Goal: Task Accomplishment & Management: Complete application form

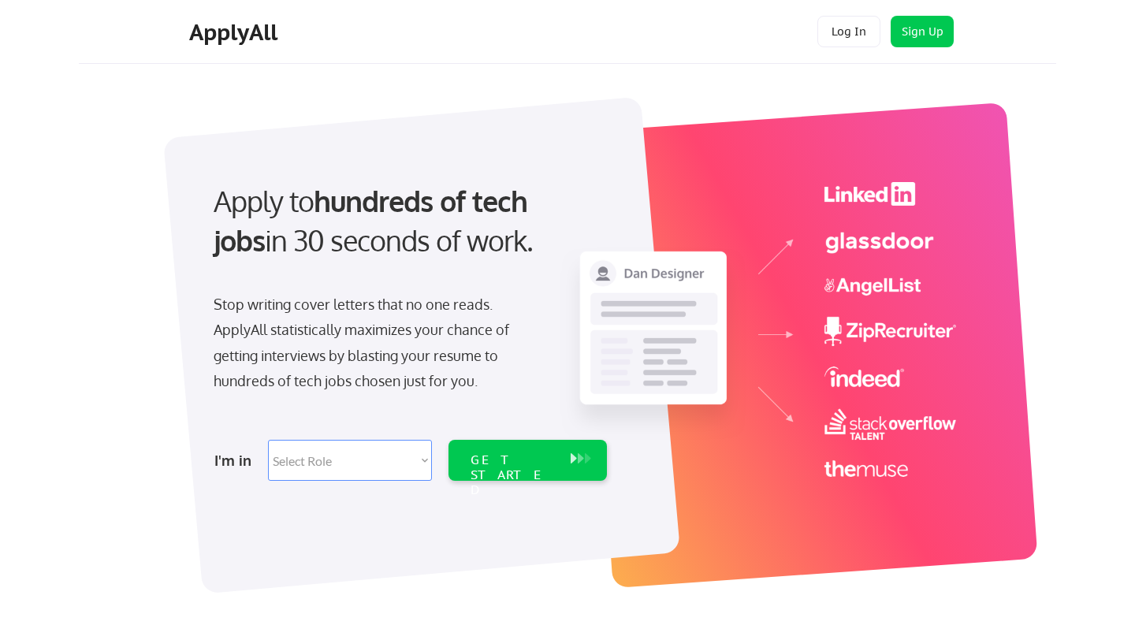
click at [143, 306] on div "Apply to hundreds of tech jobs in 30 seconds of work. Stop writing cover letter…" at bounding box center [576, 337] width 960 height 522
click at [344, 472] on select "Select Role Software Engineering Product Management Customer Success Sales UI/U…" at bounding box center [350, 460] width 164 height 41
select select ""sales""
click at [268, 440] on select "Select Role Software Engineering Product Management Customer Success Sales UI/U…" at bounding box center [350, 460] width 164 height 41
select select ""sales""
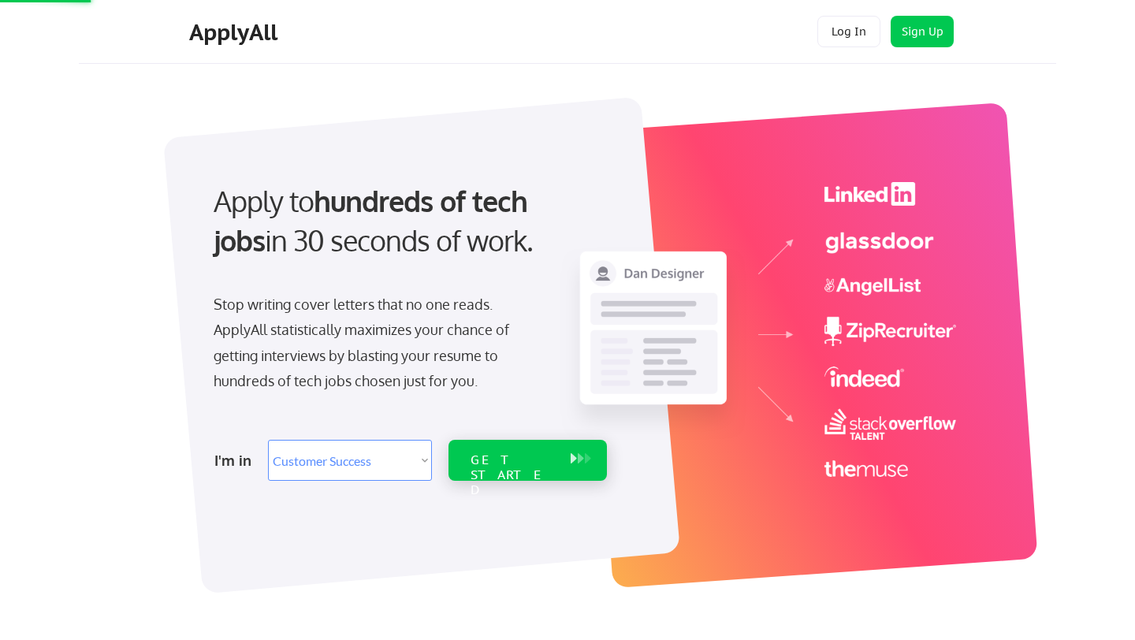
click at [522, 452] on div "GET STARTED" at bounding box center [512, 475] width 84 height 46
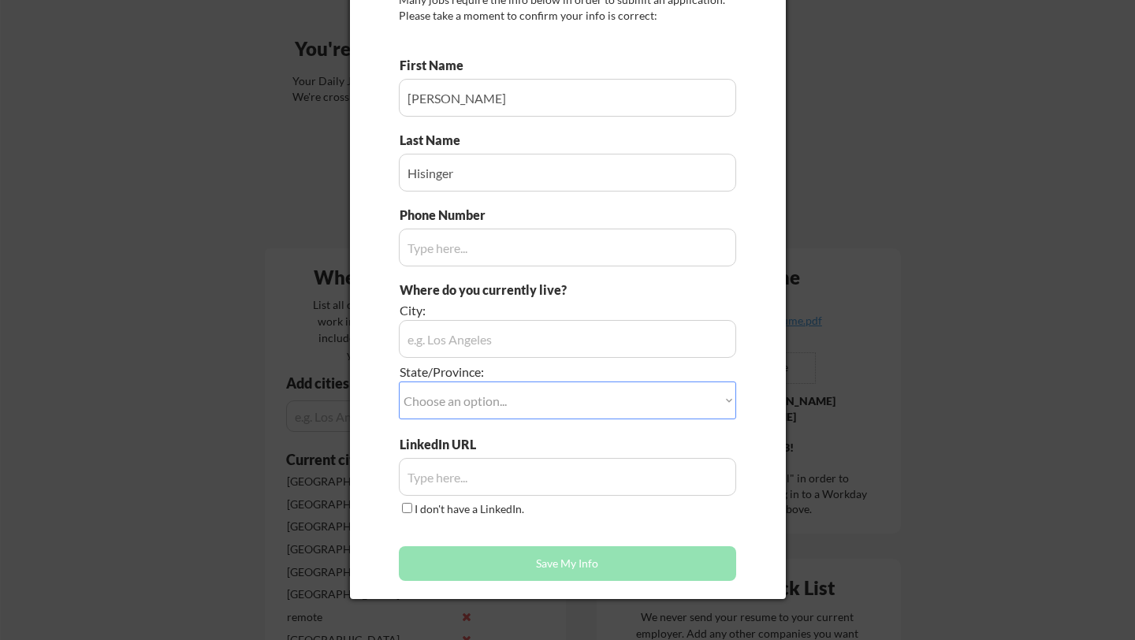
scroll to position [110, 0]
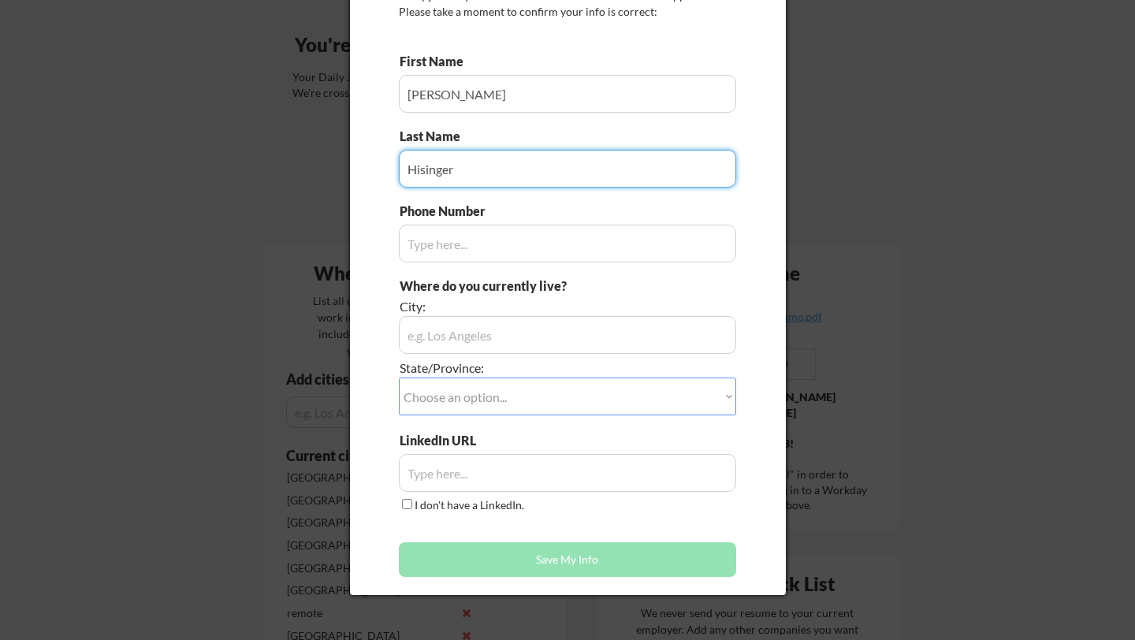
click at [470, 337] on input "input" at bounding box center [567, 335] width 337 height 38
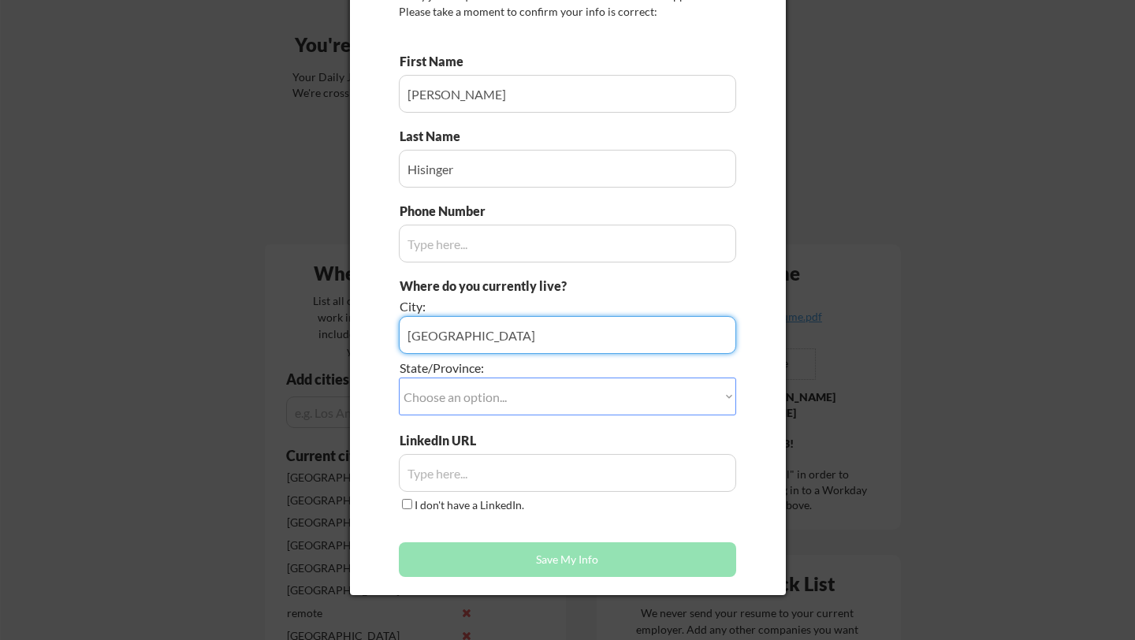
drag, startPoint x: 448, startPoint y: 329, endPoint x: 388, endPoint y: 331, distance: 60.7
click at [388, 331] on div "Does this look right? Many jobs require the info below in order to submit an ap…" at bounding box center [568, 262] width 436 height 665
type input "Italy"
click at [366, 330] on div "Does this look right? Many jobs require the info below in order to submit an ap…" at bounding box center [568, 262] width 436 height 665
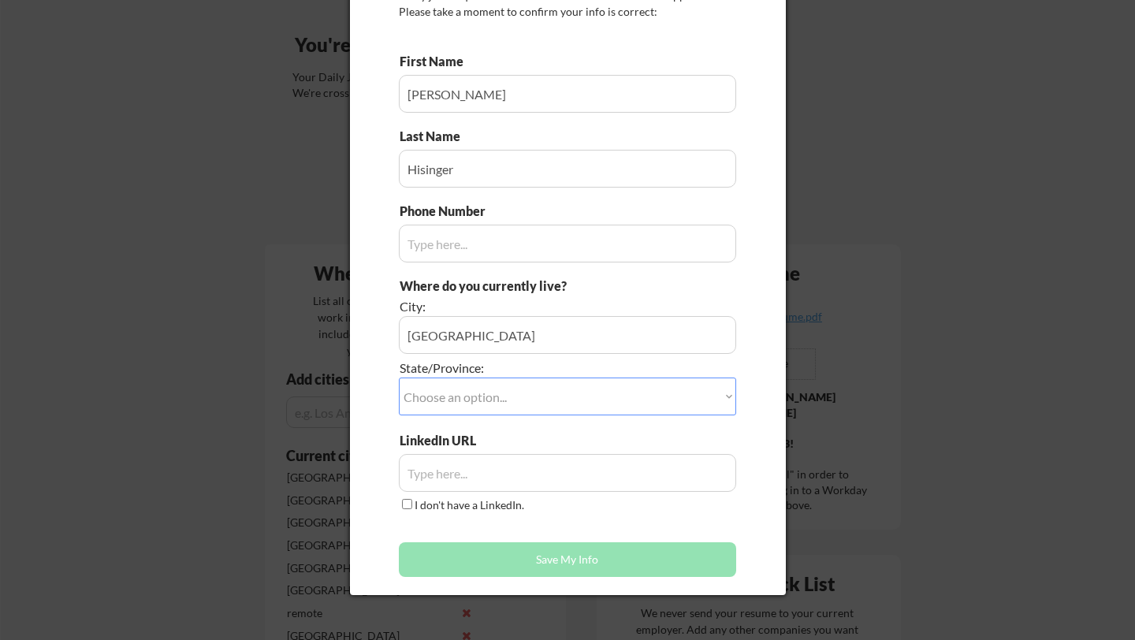
click at [463, 399] on select "Choose an option... Other/Not Applicable Alabama Alaska Alberta Arizona Arkansa…" at bounding box center [567, 396] width 337 height 38
select select ""Other/Not Applicable""
click at [399, 377] on select "Choose an option... Other/Not Applicable Alabama Alaska Alberta Arizona Arkansa…" at bounding box center [567, 396] width 337 height 38
click at [489, 475] on input "input" at bounding box center [567, 473] width 337 height 38
paste input "https://www.linkedin.com/in/niklas-hisinger/"
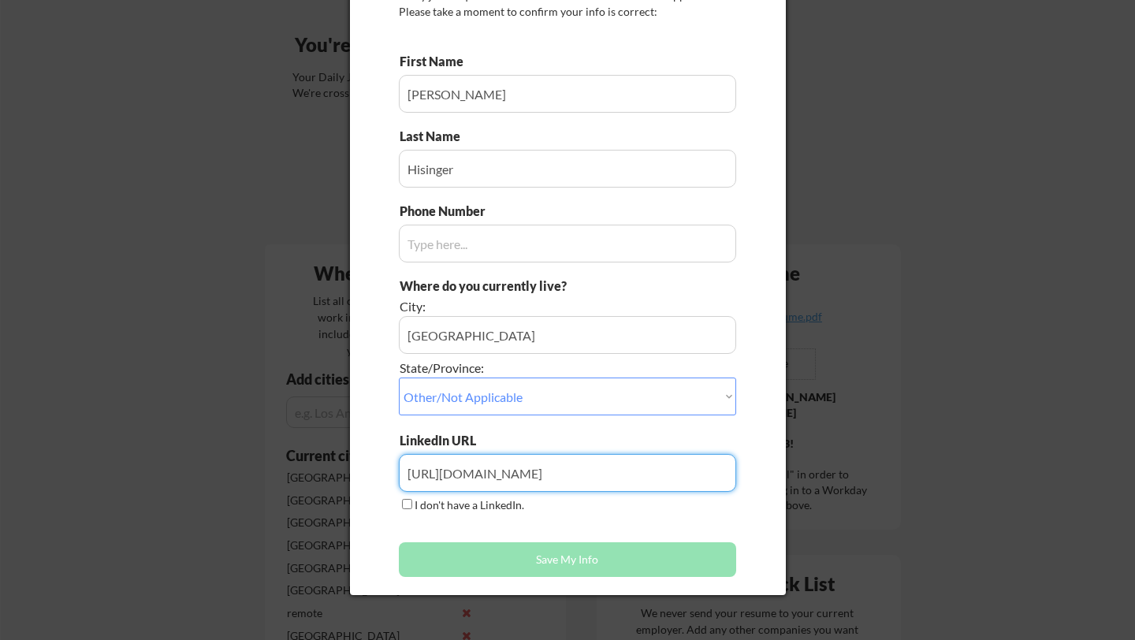
type input "https://www.linkedin.com/in/niklas-hisinger/"
click at [535, 512] on div "LinkedIn URL I don't have a LinkedIn." at bounding box center [567, 473] width 337 height 83
click at [565, 559] on button "Save My Info" at bounding box center [567, 559] width 337 height 35
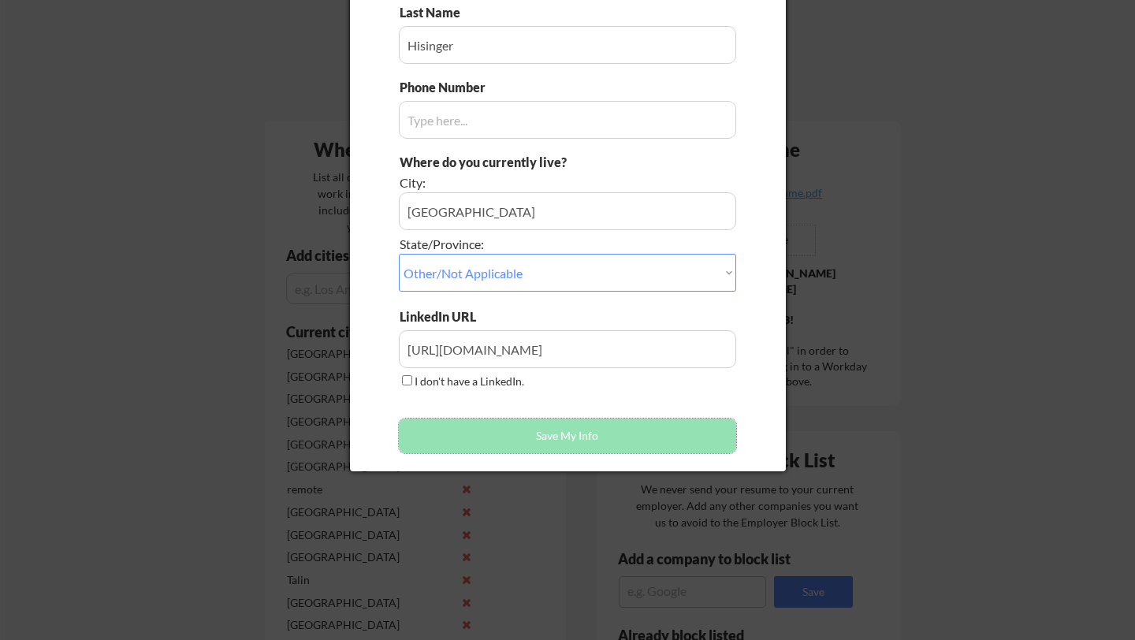
scroll to position [65, 0]
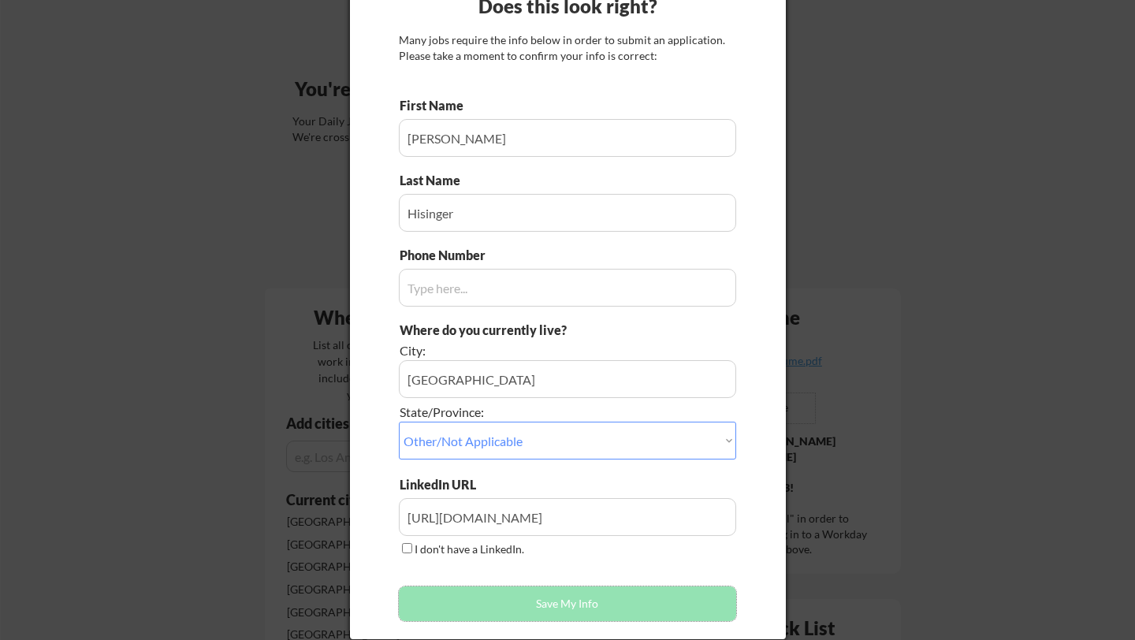
click at [513, 289] on input "input" at bounding box center [567, 288] width 337 height 38
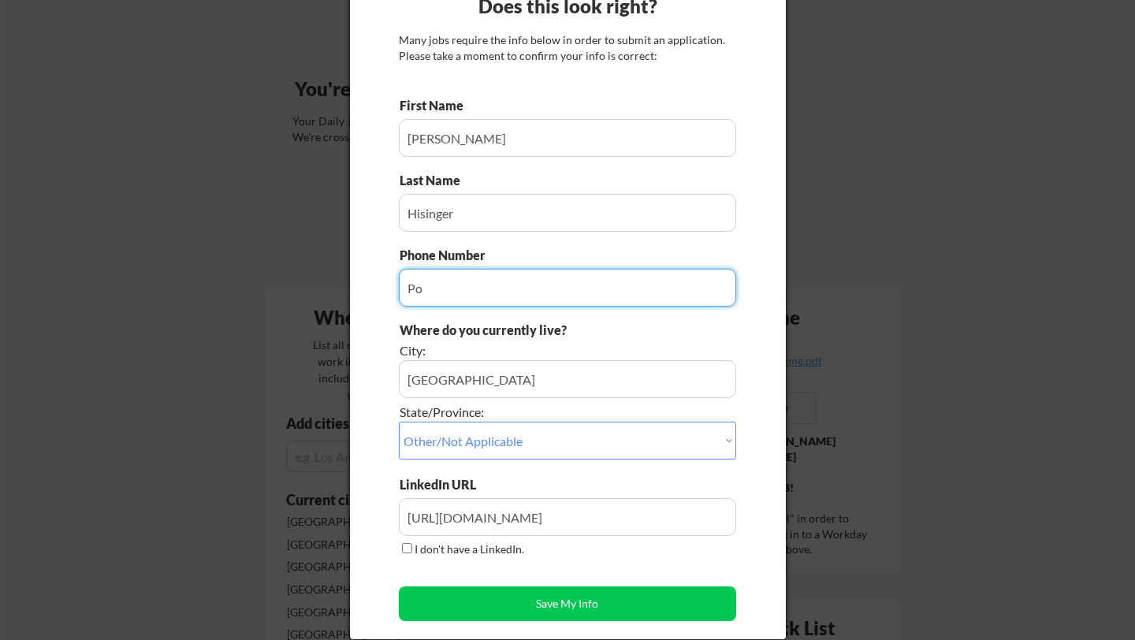
type input "P"
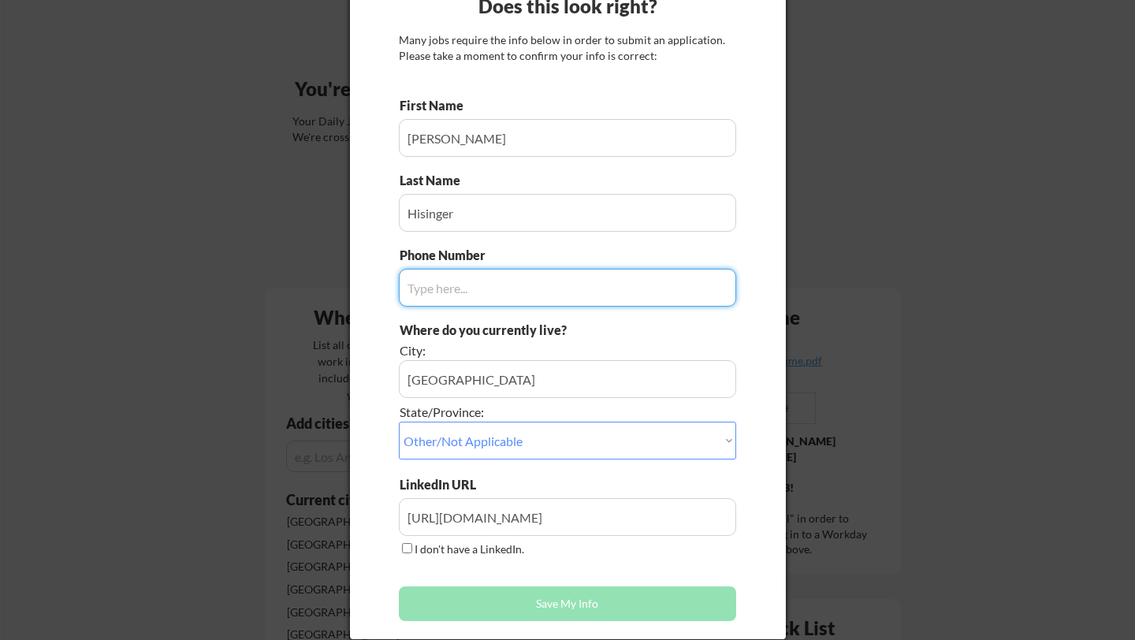
click at [480, 343] on div "City:" at bounding box center [523, 350] width 248 height 17
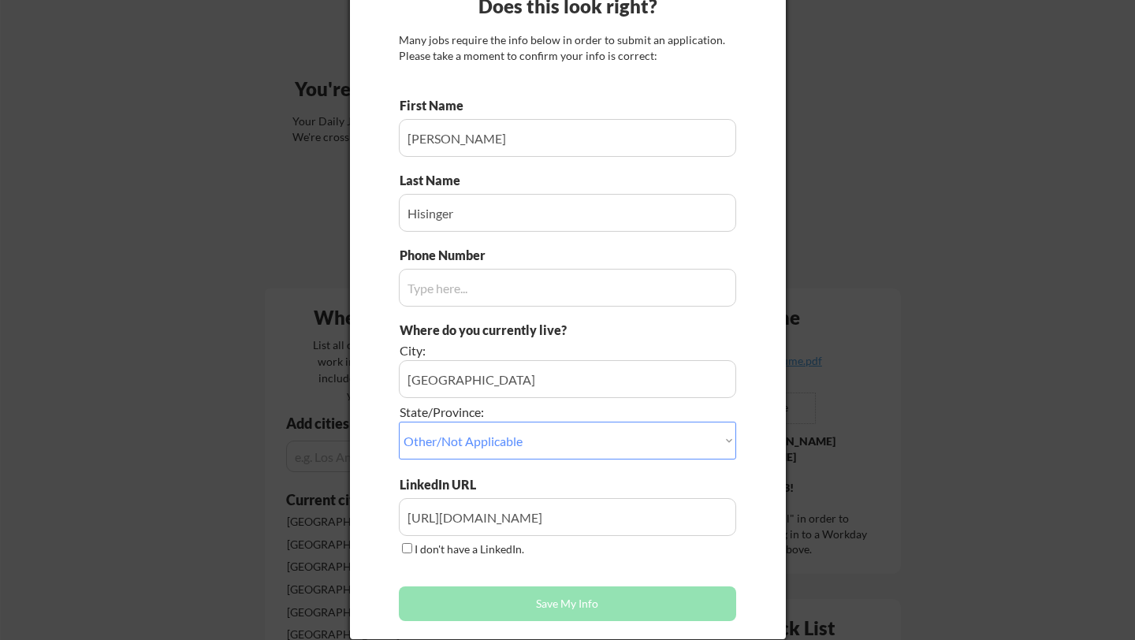
click at [480, 289] on input "input" at bounding box center [567, 288] width 337 height 38
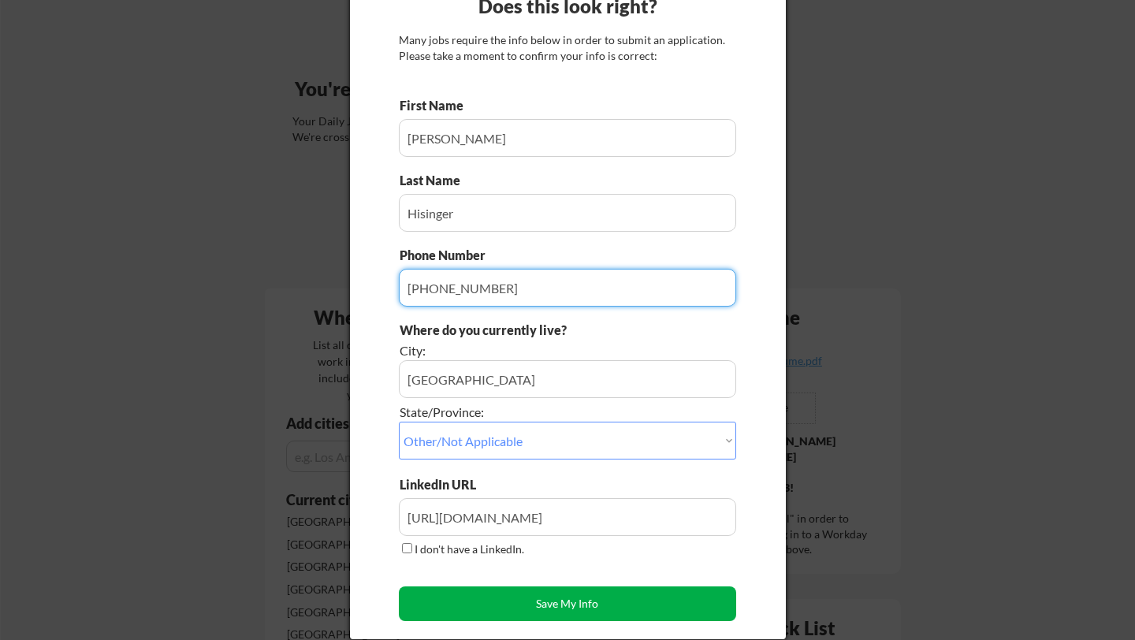
type input "+39333322815"
click at [480, 588] on button "Save My Info" at bounding box center [567, 603] width 337 height 35
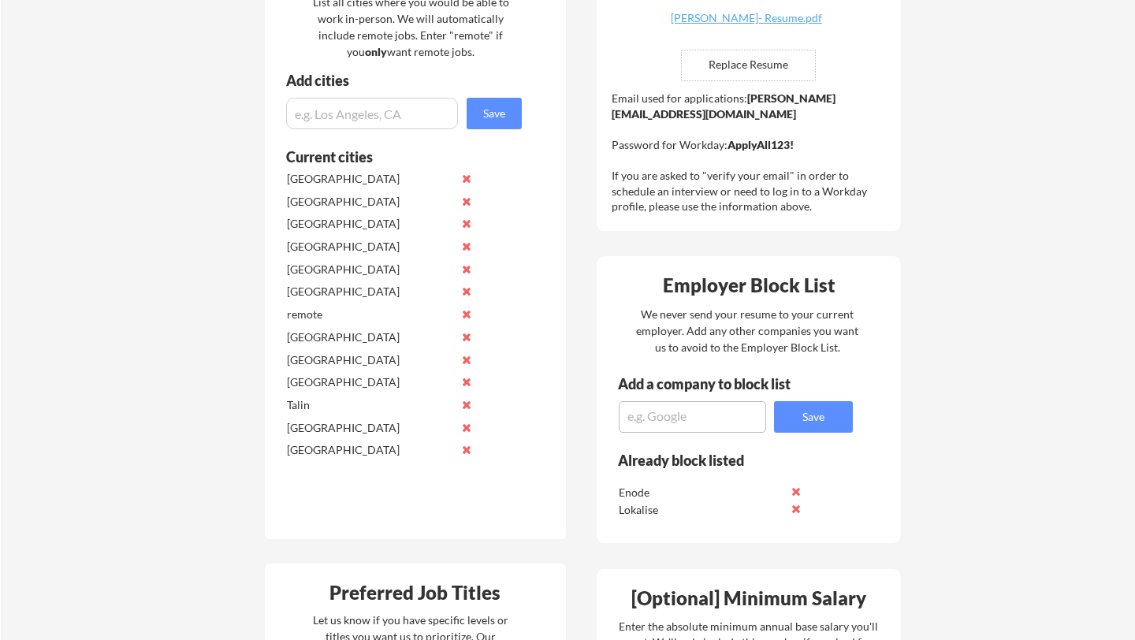
scroll to position [407, 0]
click at [647, 420] on textarea at bounding box center [692, 418] width 147 height 32
type textarea "modash"
click at [805, 424] on button "Save" at bounding box center [813, 418] width 79 height 32
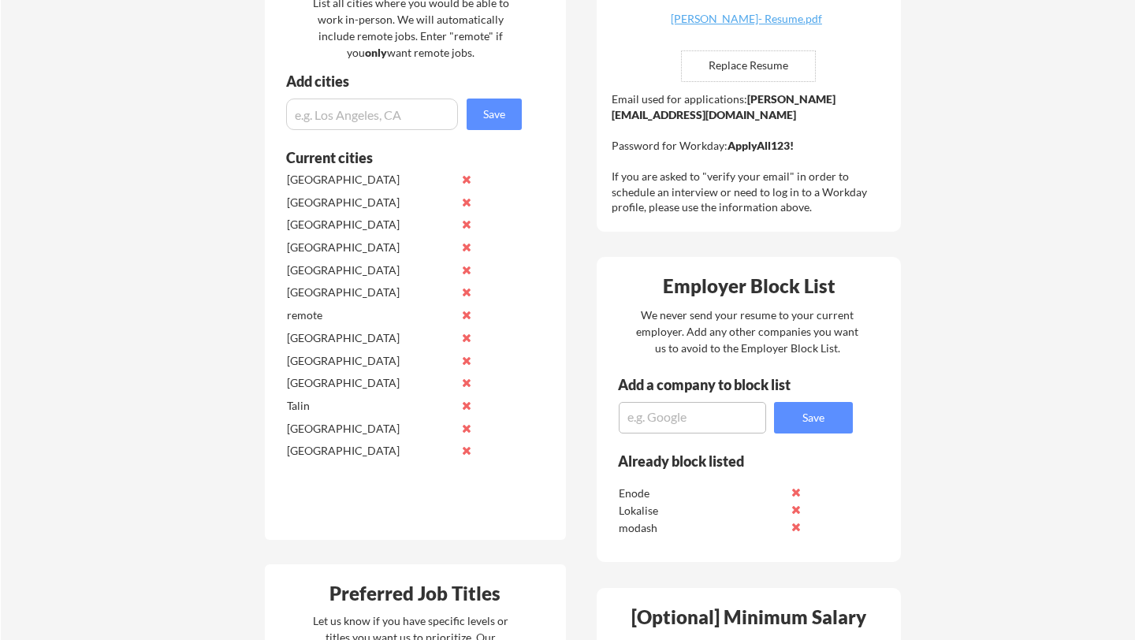
scroll to position [478, 0]
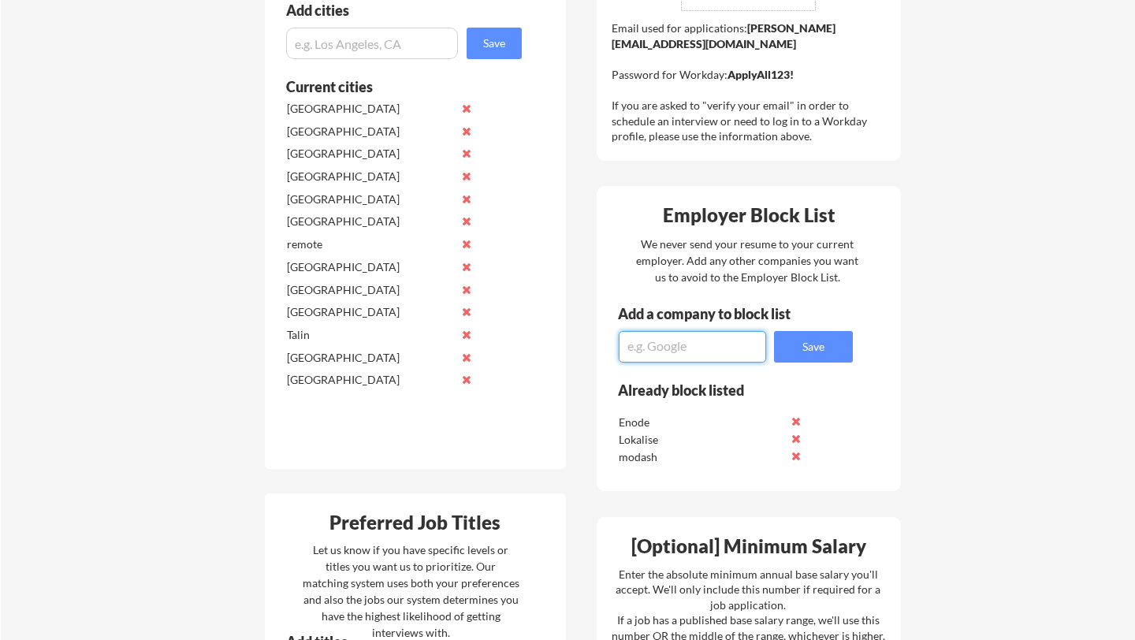
click at [689, 357] on textarea at bounding box center [692, 347] width 147 height 32
type textarea "Modash"
click at [797, 355] on button "Save" at bounding box center [813, 347] width 79 height 32
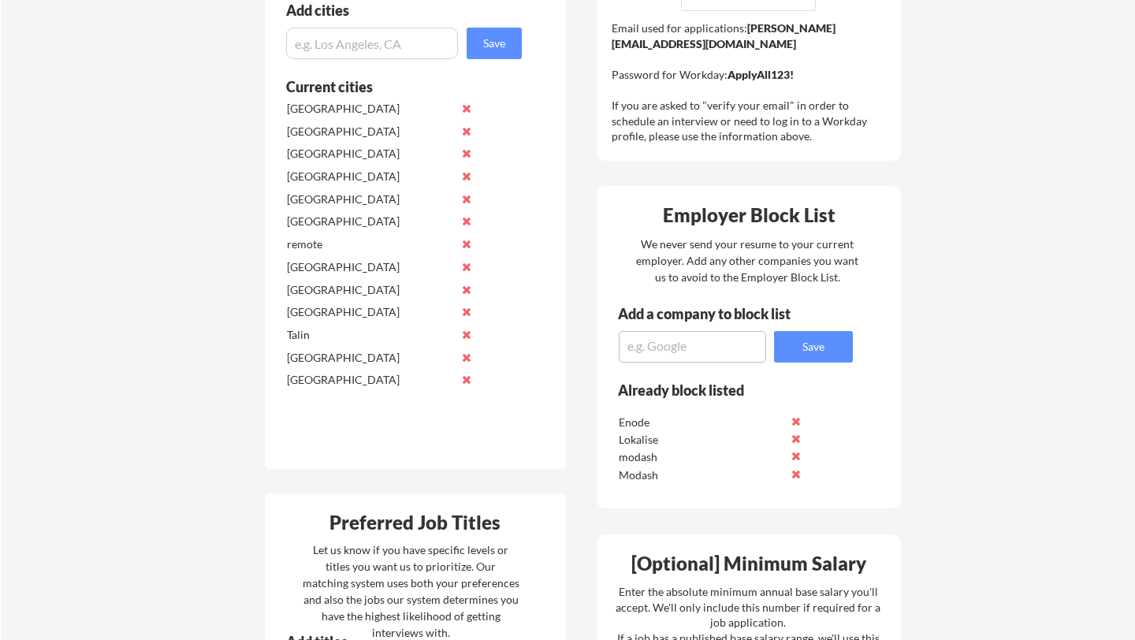
click at [719, 337] on textarea at bounding box center [692, 347] width 147 height 32
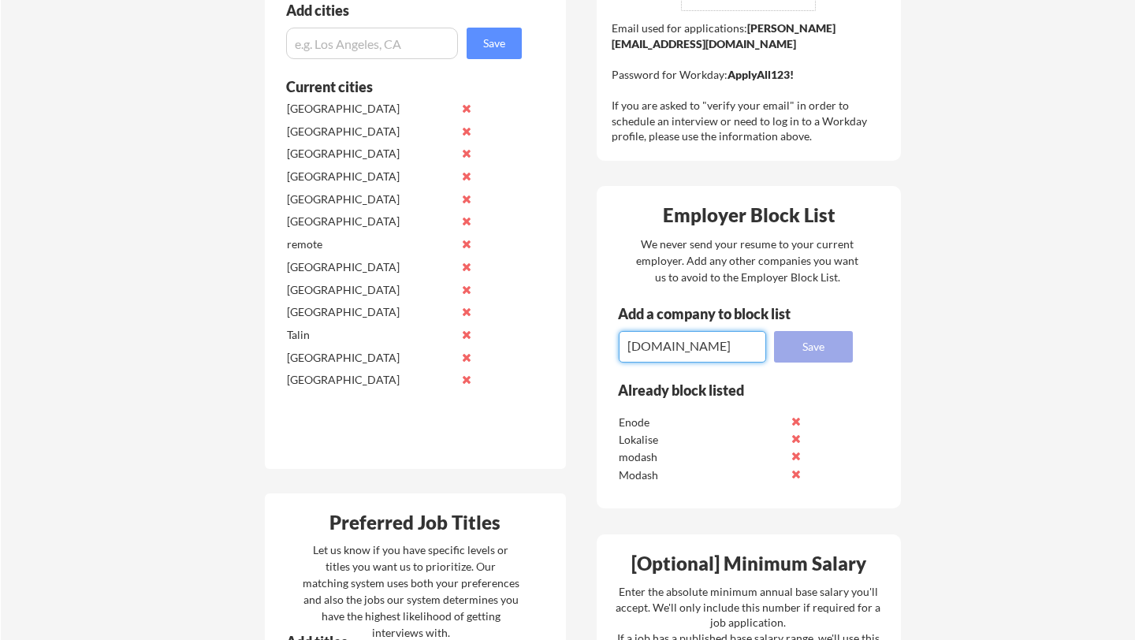
type textarea "Modash.io"
click at [811, 337] on button "Save" at bounding box center [813, 347] width 79 height 32
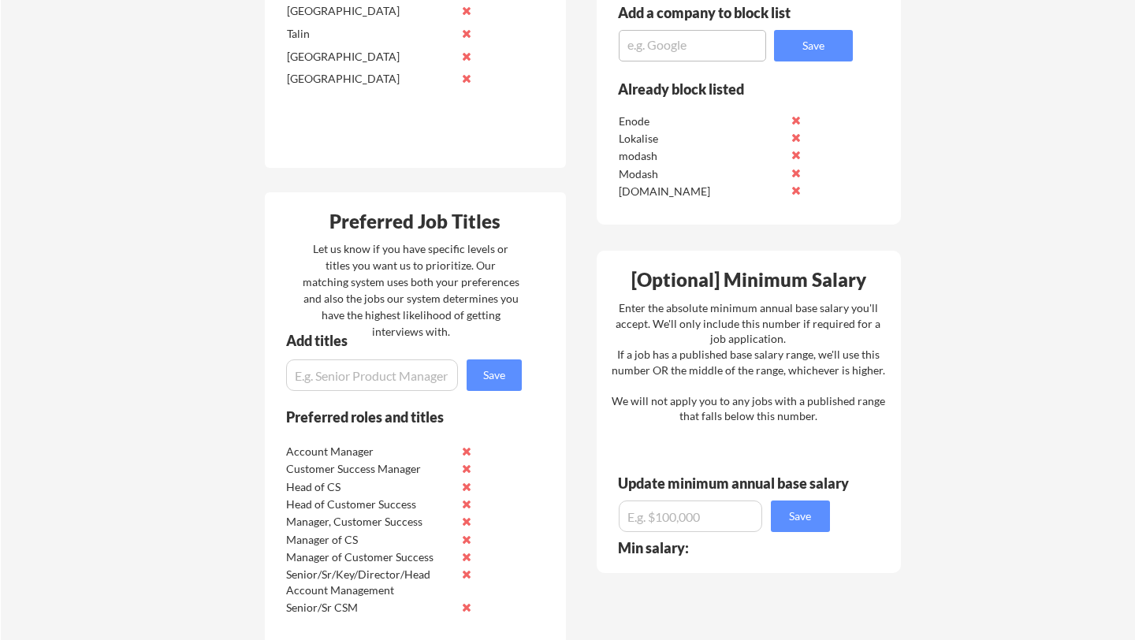
scroll to position [923, 0]
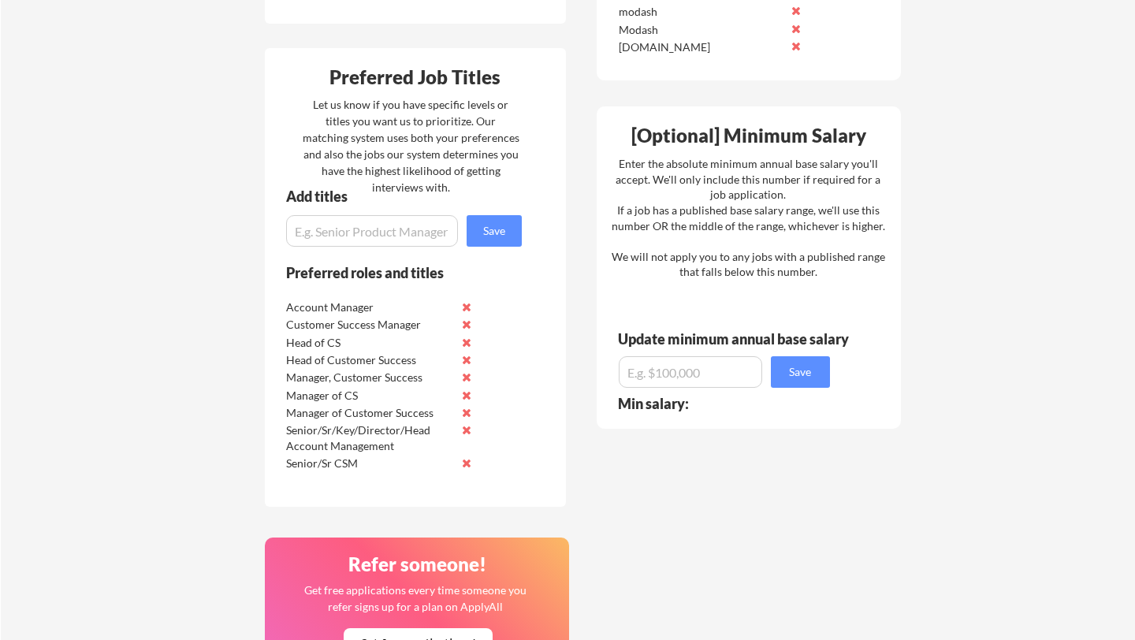
click at [466, 310] on button at bounding box center [467, 307] width 12 height 12
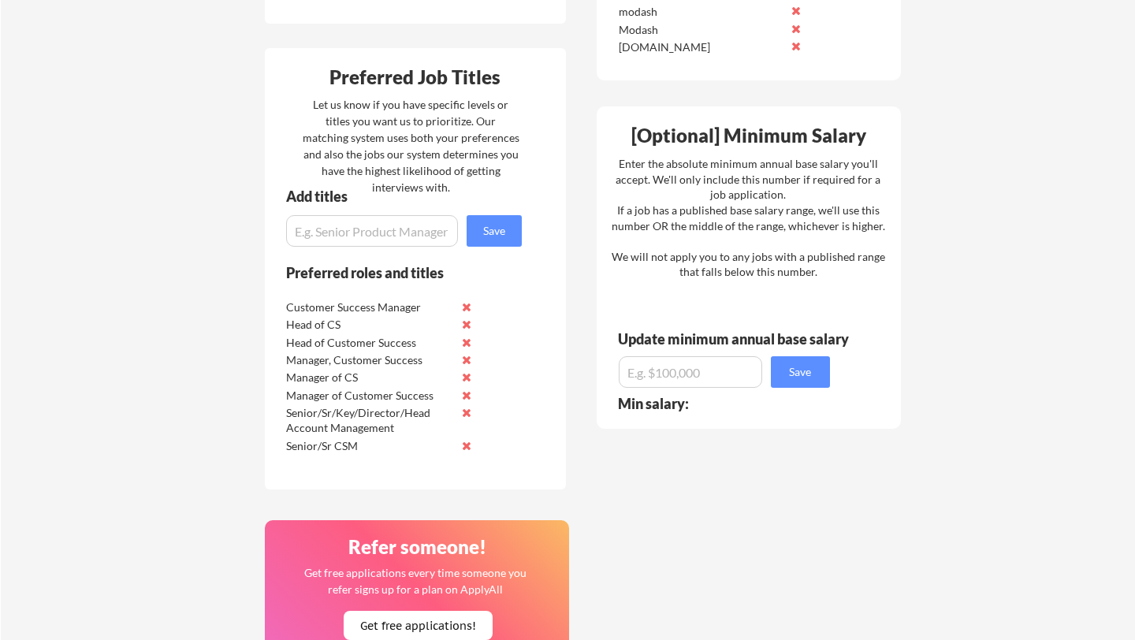
click at [466, 310] on button at bounding box center [467, 307] width 12 height 12
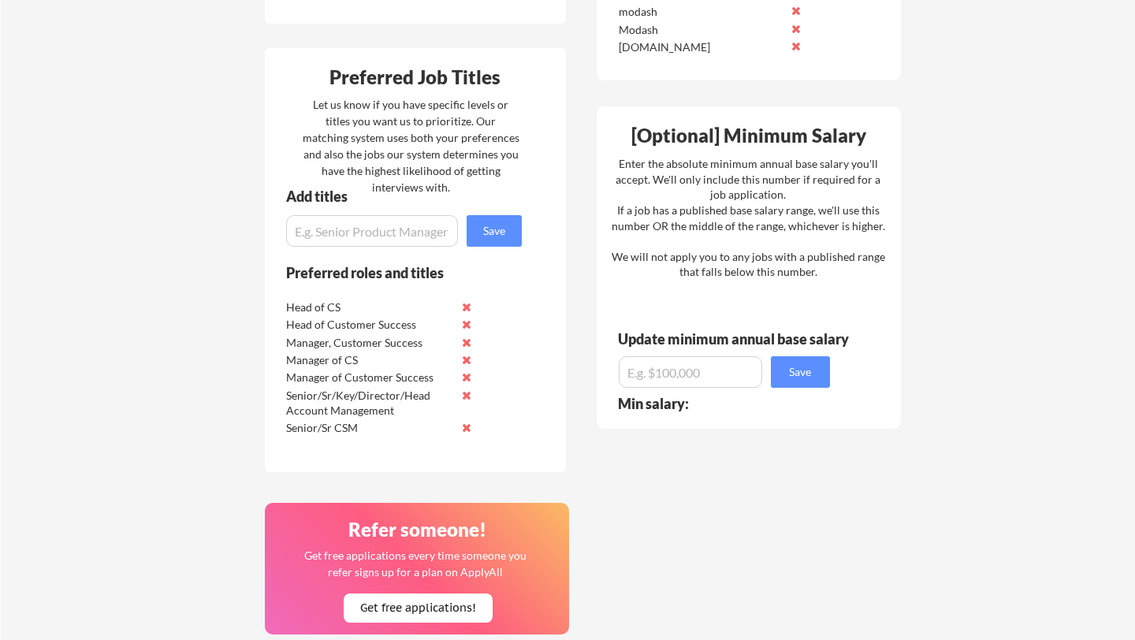
click at [466, 310] on button at bounding box center [467, 307] width 12 height 12
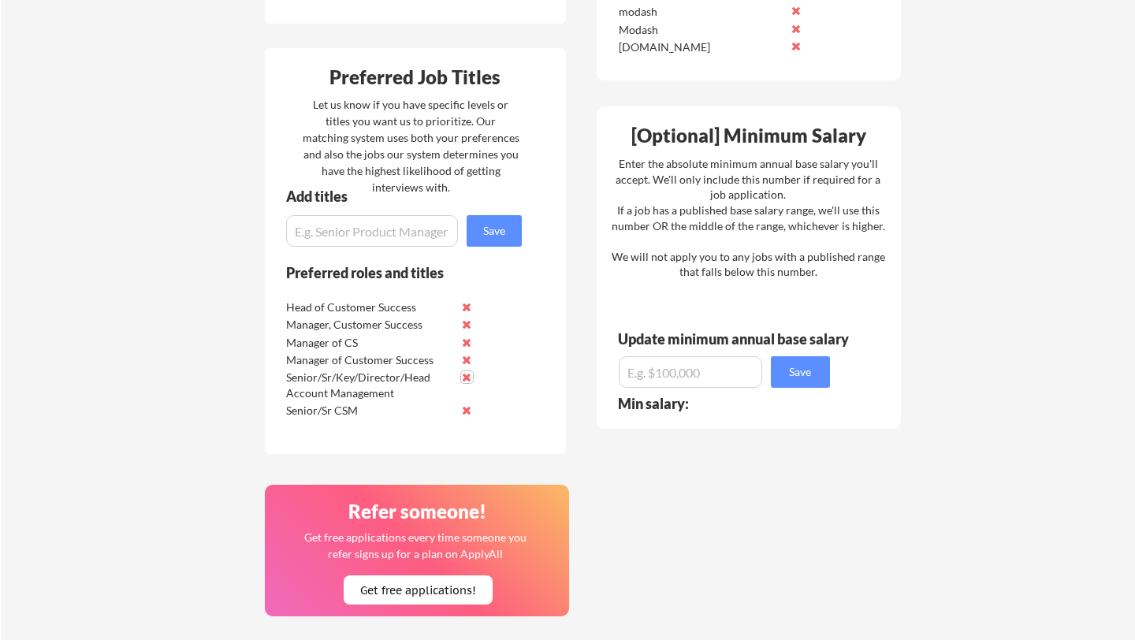
click at [464, 380] on button at bounding box center [467, 377] width 12 height 12
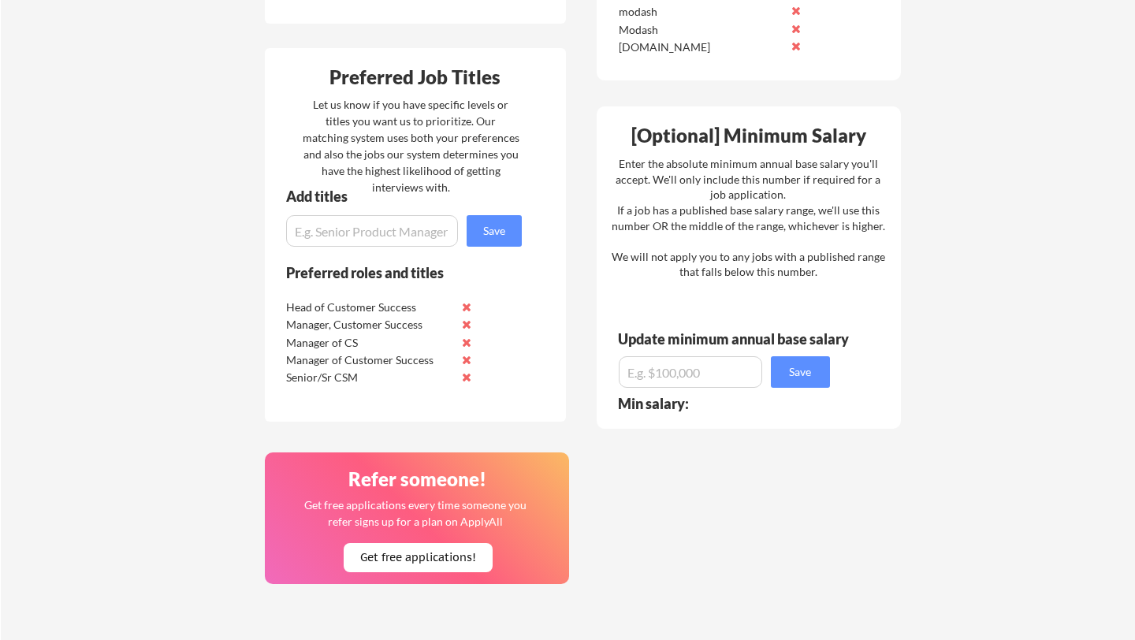
click at [468, 377] on button at bounding box center [467, 377] width 12 height 12
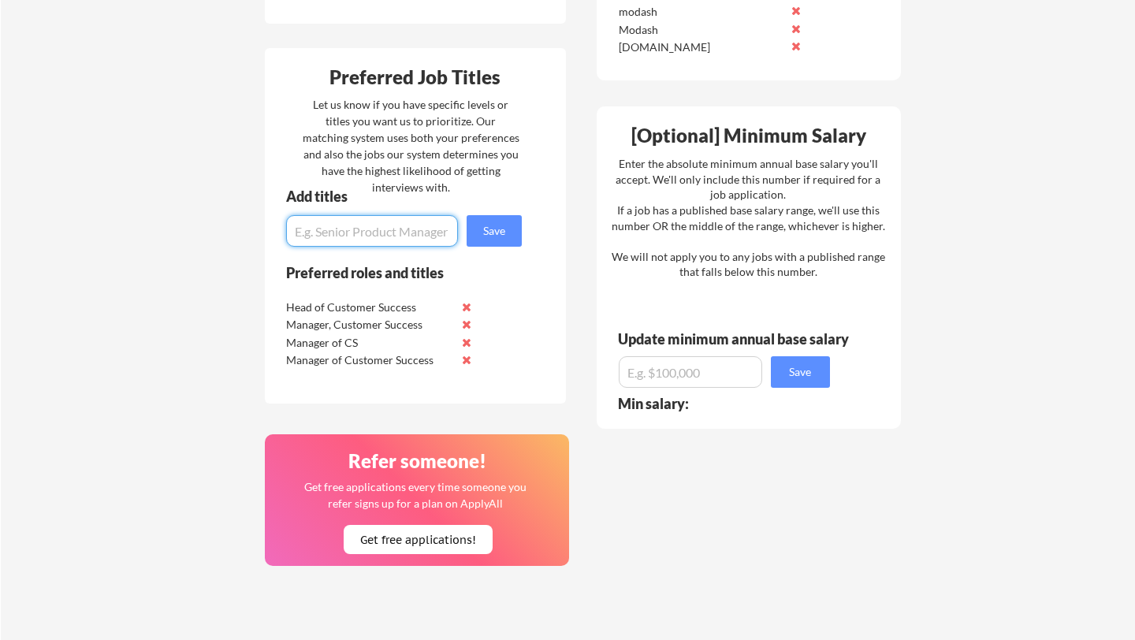
click at [416, 225] on input "input" at bounding box center [372, 231] width 172 height 32
type input "rev-ops"
click at [506, 224] on button "Save" at bounding box center [493, 231] width 55 height 32
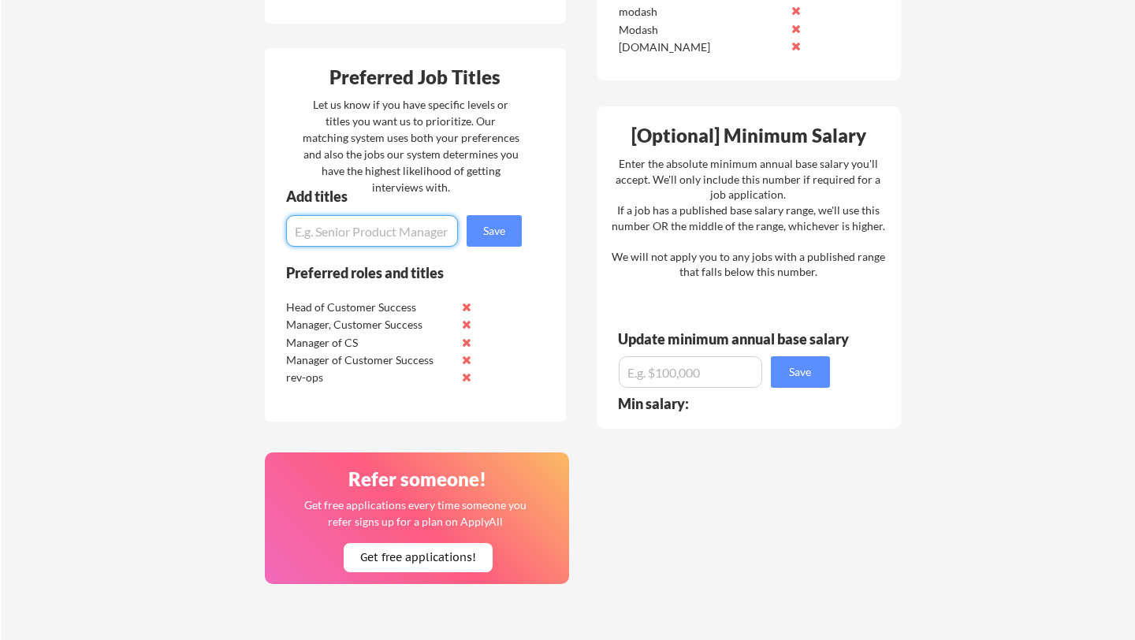
click at [416, 229] on input "input" at bounding box center [372, 231] width 172 height 32
drag, startPoint x: 409, startPoint y: 226, endPoint x: 278, endPoint y: 225, distance: 130.8
click at [278, 225] on div "Add titles Save" at bounding box center [397, 218] width 265 height 58
paste input "Revenue operations"
type input "Revenue operations"
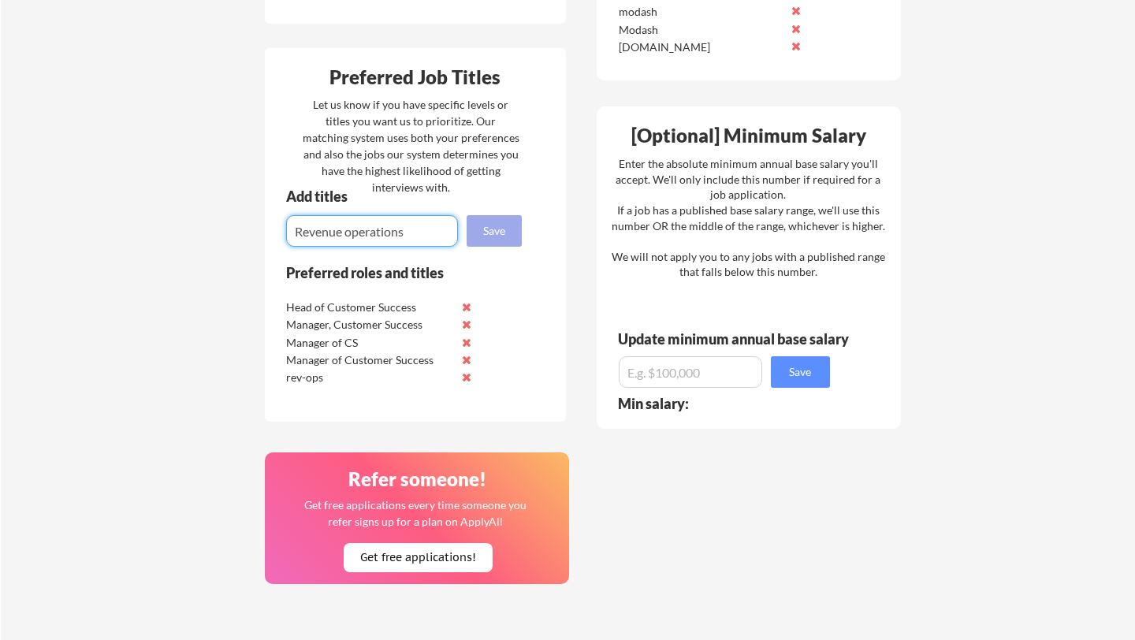
click at [494, 225] on button "Save" at bounding box center [493, 231] width 55 height 32
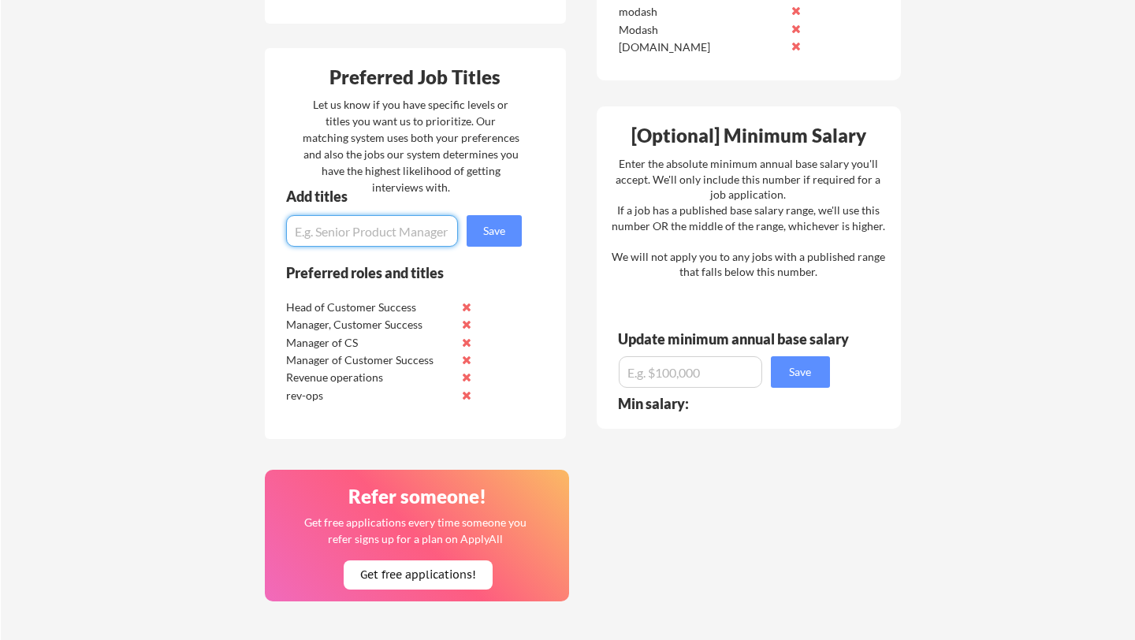
click at [510, 169] on div "Let us know if you have specific levels or titles you want us to prioritize. Ou…" at bounding box center [411, 145] width 217 height 99
click at [409, 230] on input "input" at bounding box center [372, 231] width 172 height 32
paste input "RevOps"
type input "RevOps"
click at [489, 229] on button "Save" at bounding box center [493, 231] width 55 height 32
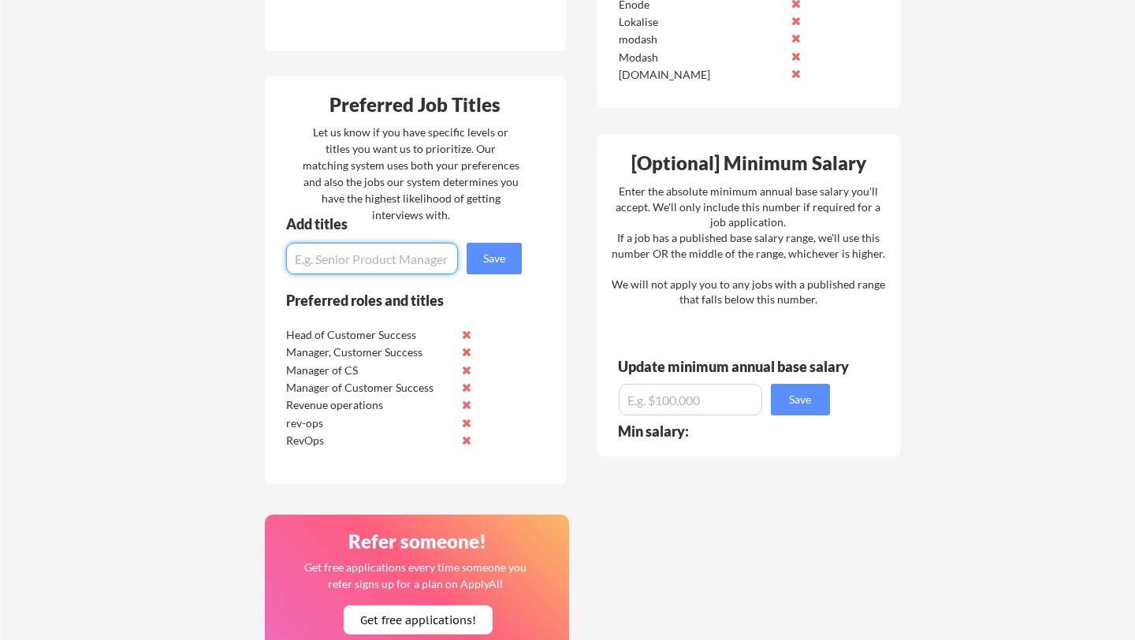
scroll to position [894, 0]
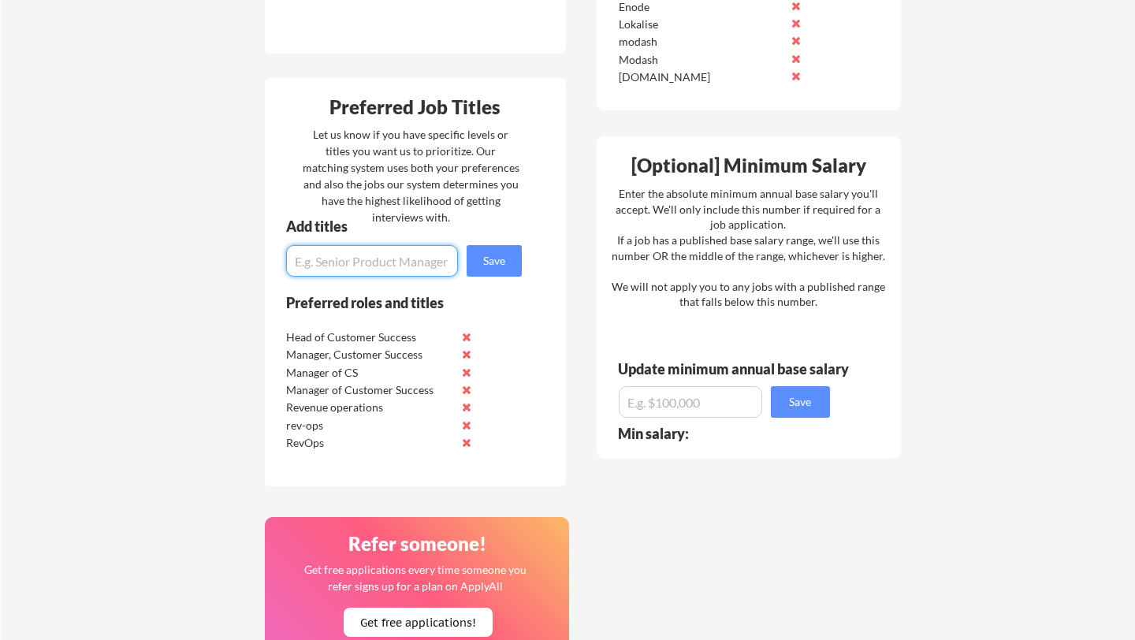
click at [726, 403] on input "input" at bounding box center [690, 402] width 143 height 32
click at [934, 359] on div "Your Dashboard You're being applied to jobs! 🙌 Your Daily Jobs subscription is …" at bounding box center [568, 52] width 1134 height 1767
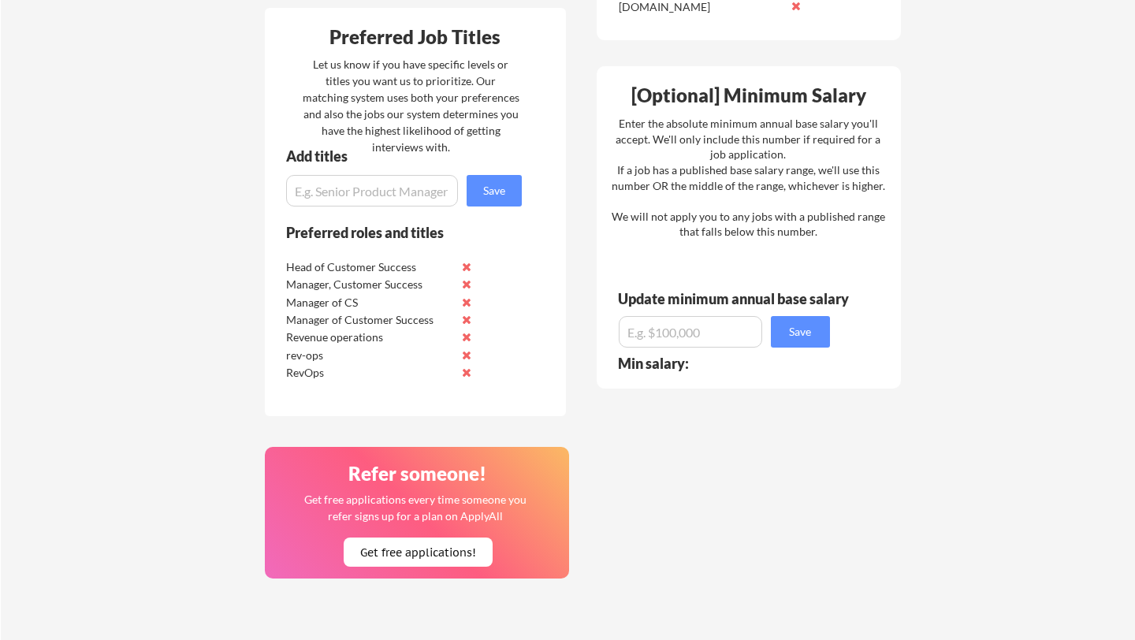
scroll to position [1004, 0]
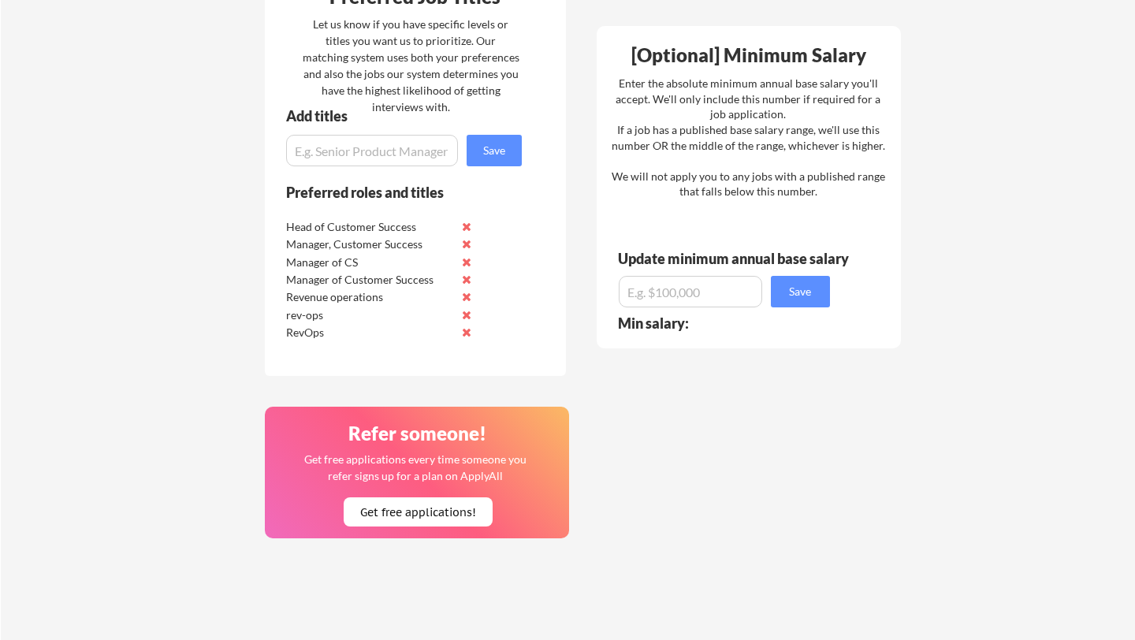
click at [420, 155] on input "input" at bounding box center [372, 151] width 172 height 32
type input "GTM Engineer"
click at [488, 160] on button "Save" at bounding box center [493, 151] width 55 height 32
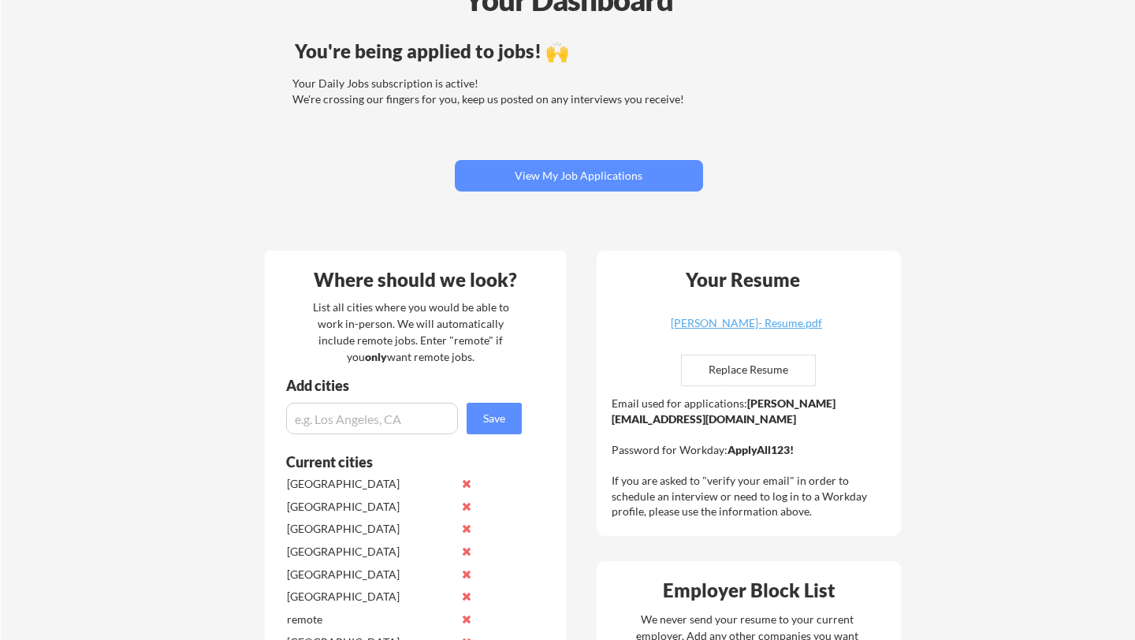
scroll to position [131, 0]
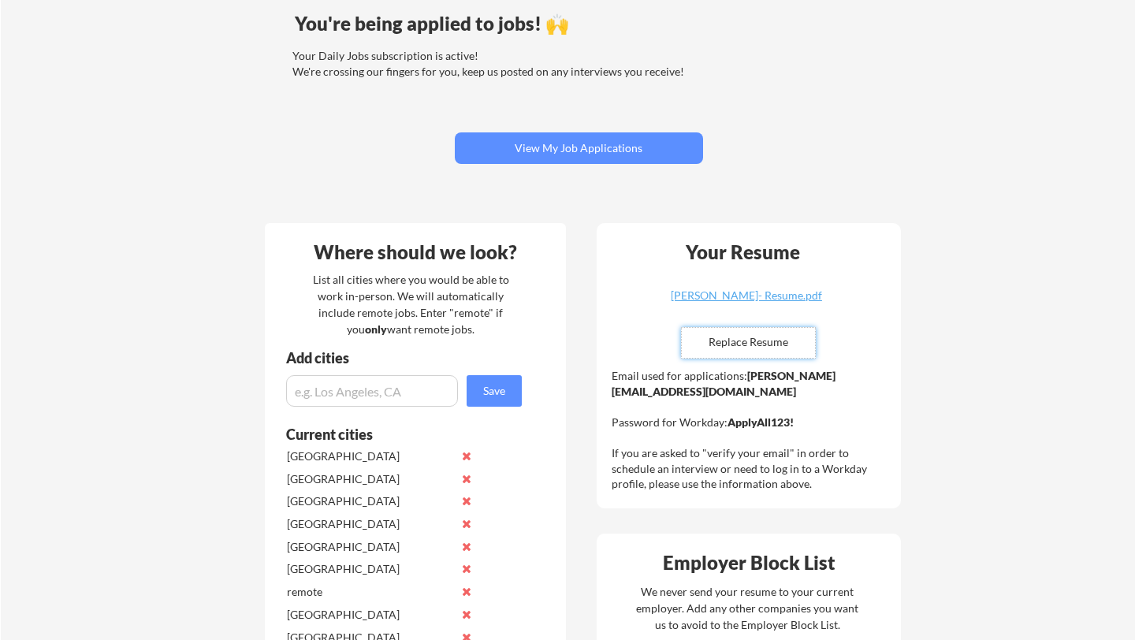
click at [731, 342] on input "file" at bounding box center [748, 343] width 133 height 30
type input "C:\fakepath\Niklas Hisinger- Resume.pdf"
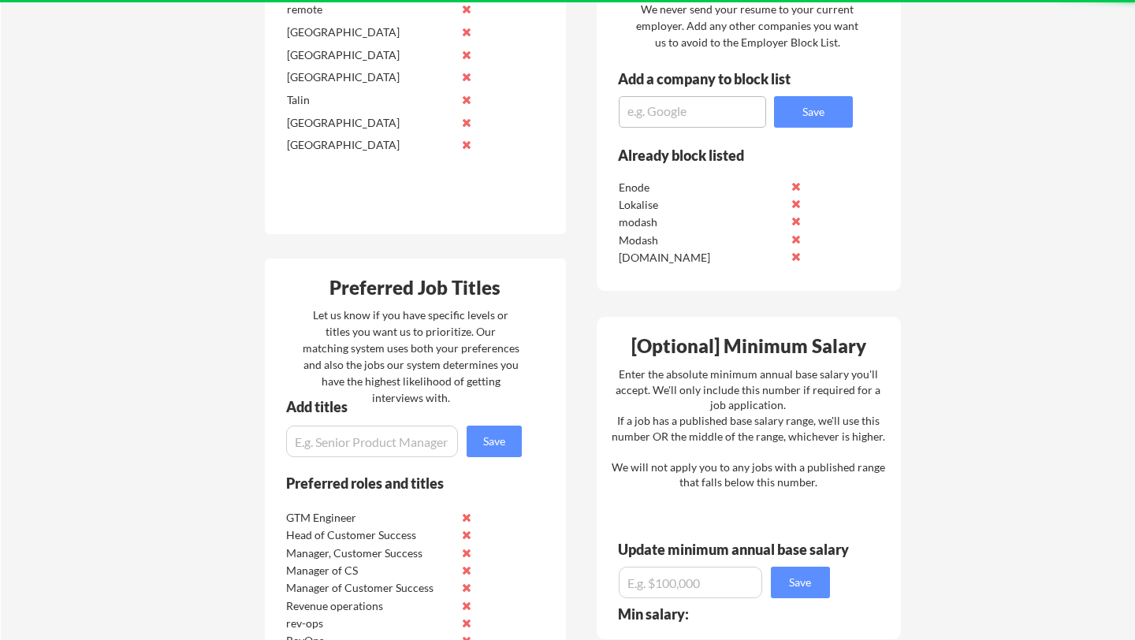
scroll to position [0, 0]
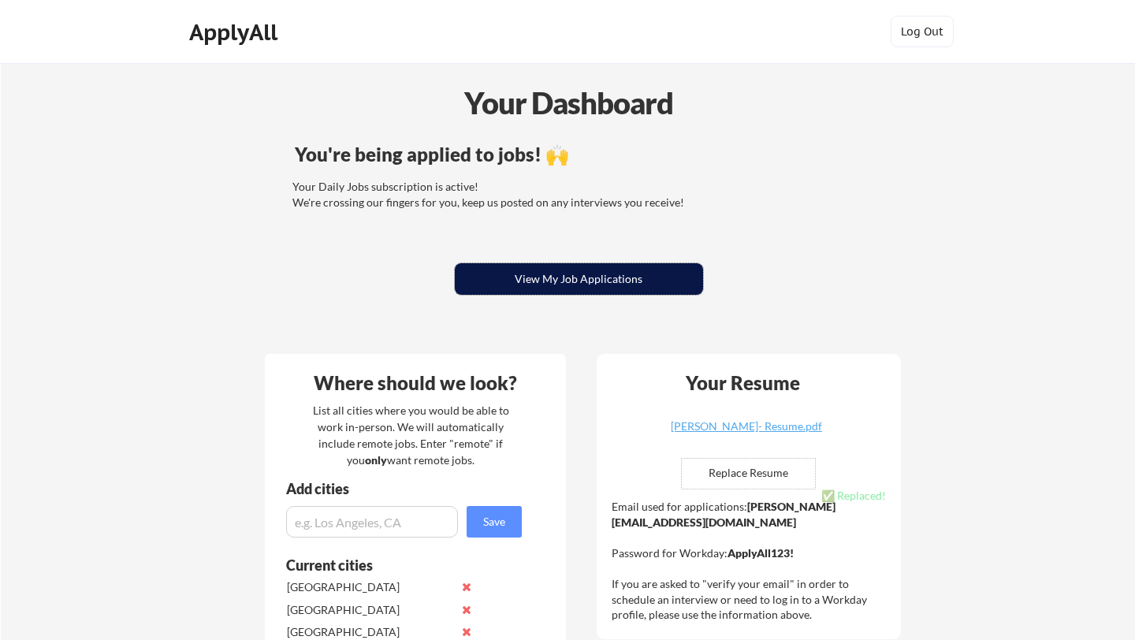
click at [561, 288] on button "View My Job Applications" at bounding box center [579, 279] width 248 height 32
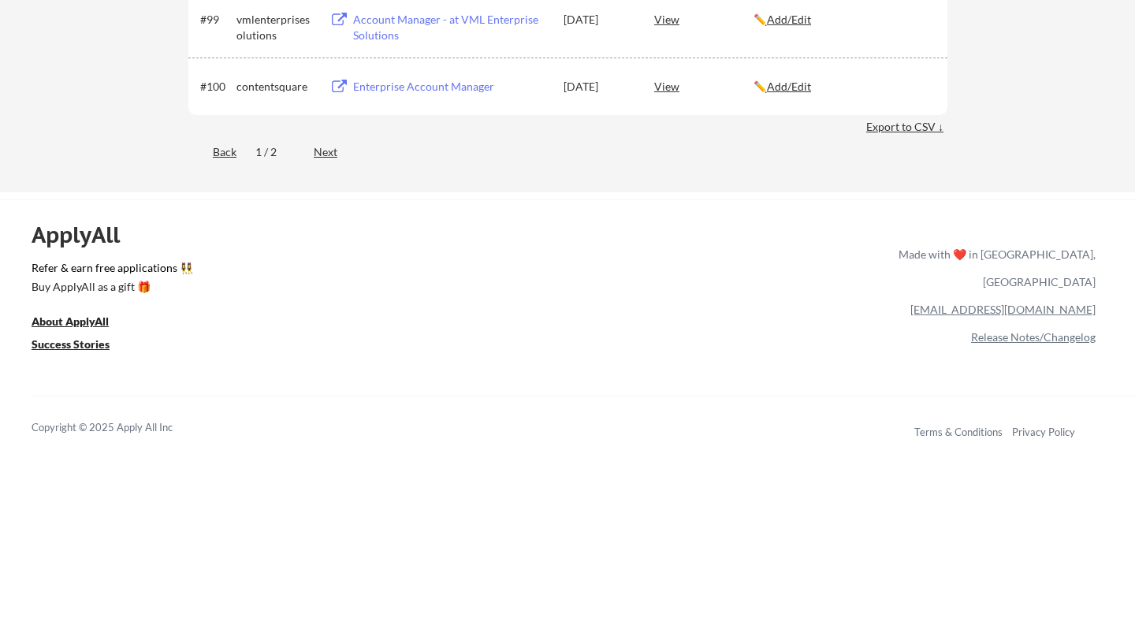
scroll to position [7046, 0]
